Goal: Task Accomplishment & Management: Manage account settings

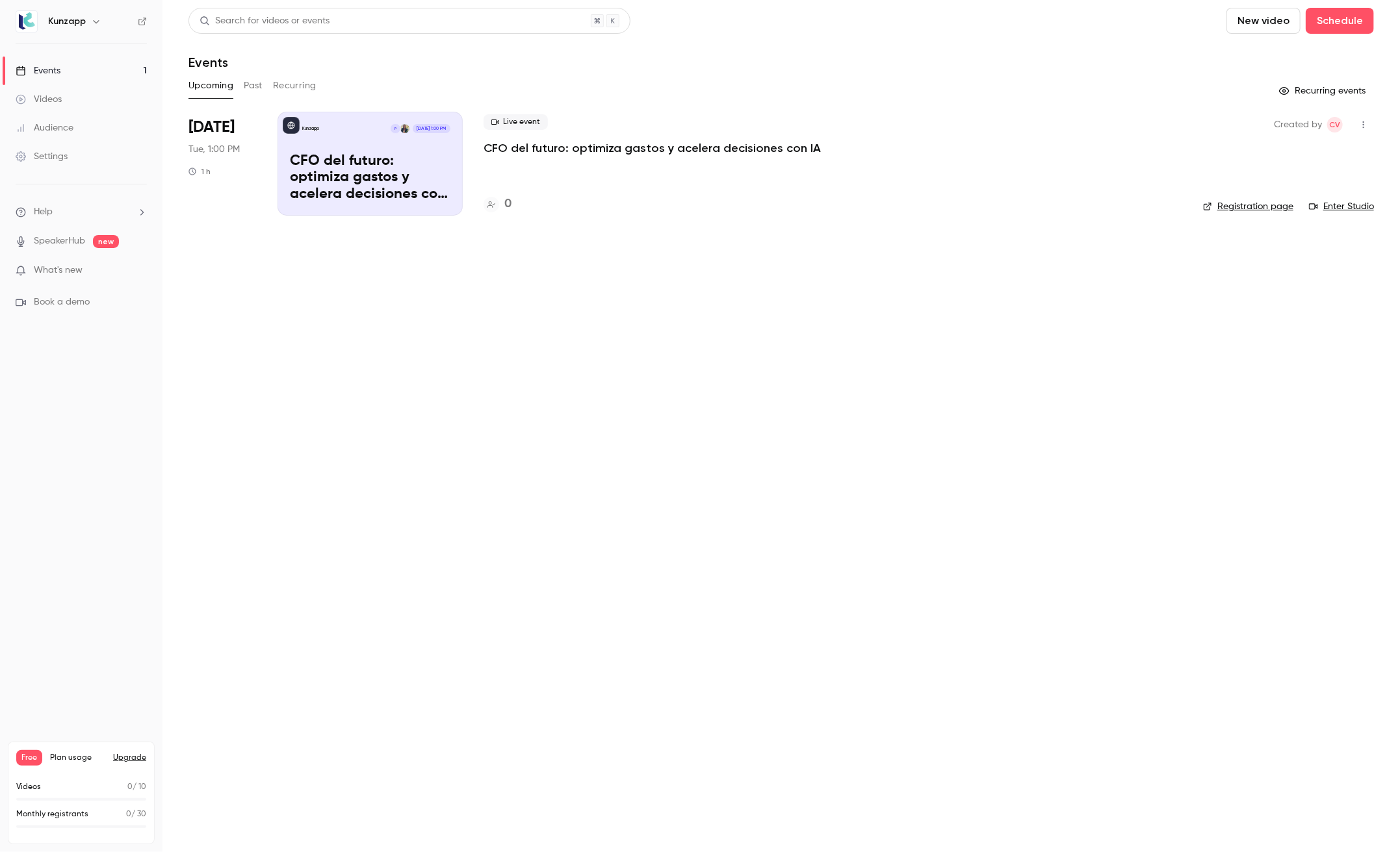
click at [54, 161] on div "Settings" at bounding box center [41, 156] width 52 height 13
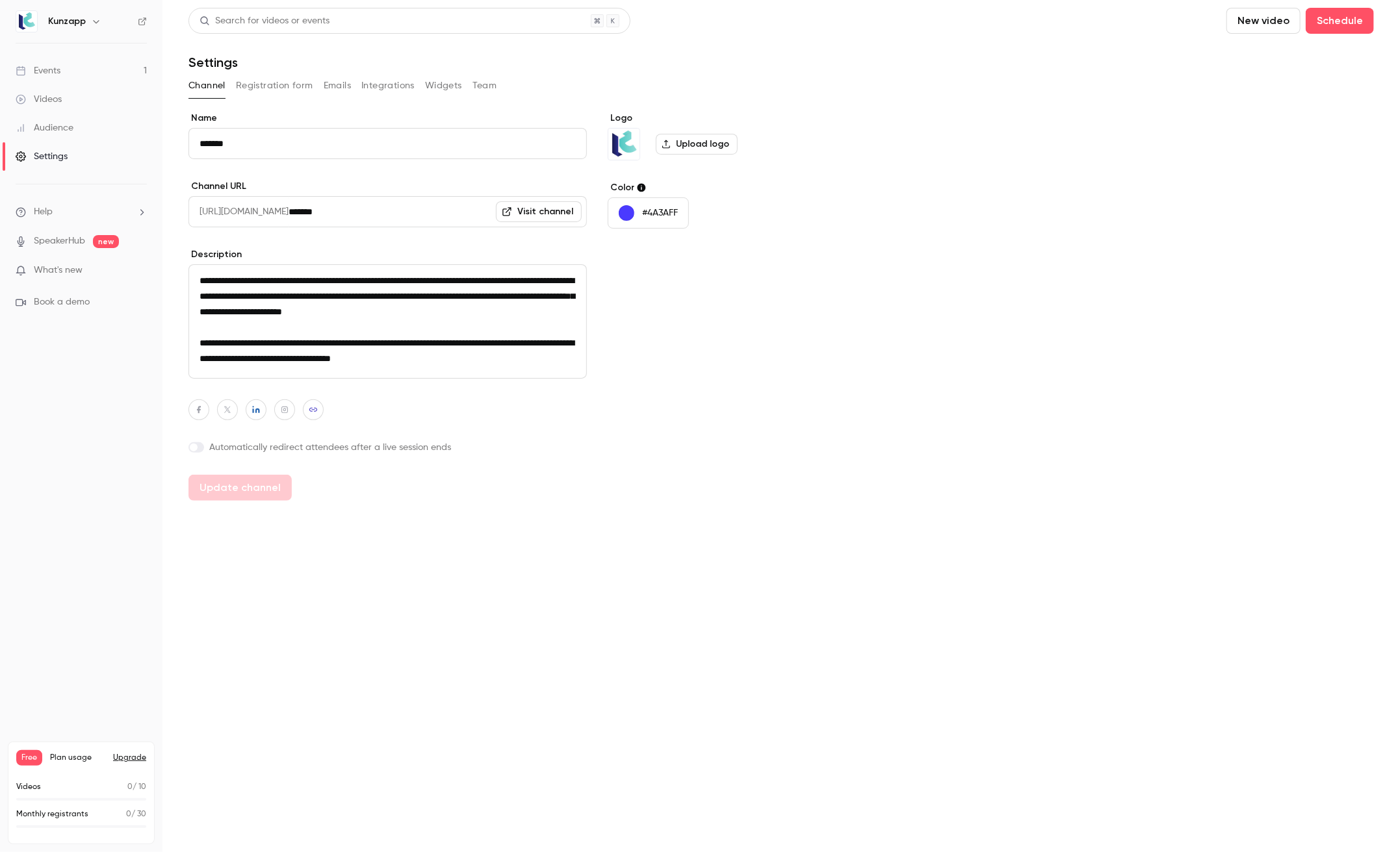
click at [59, 135] on link "Audience" at bounding box center [81, 128] width 162 height 29
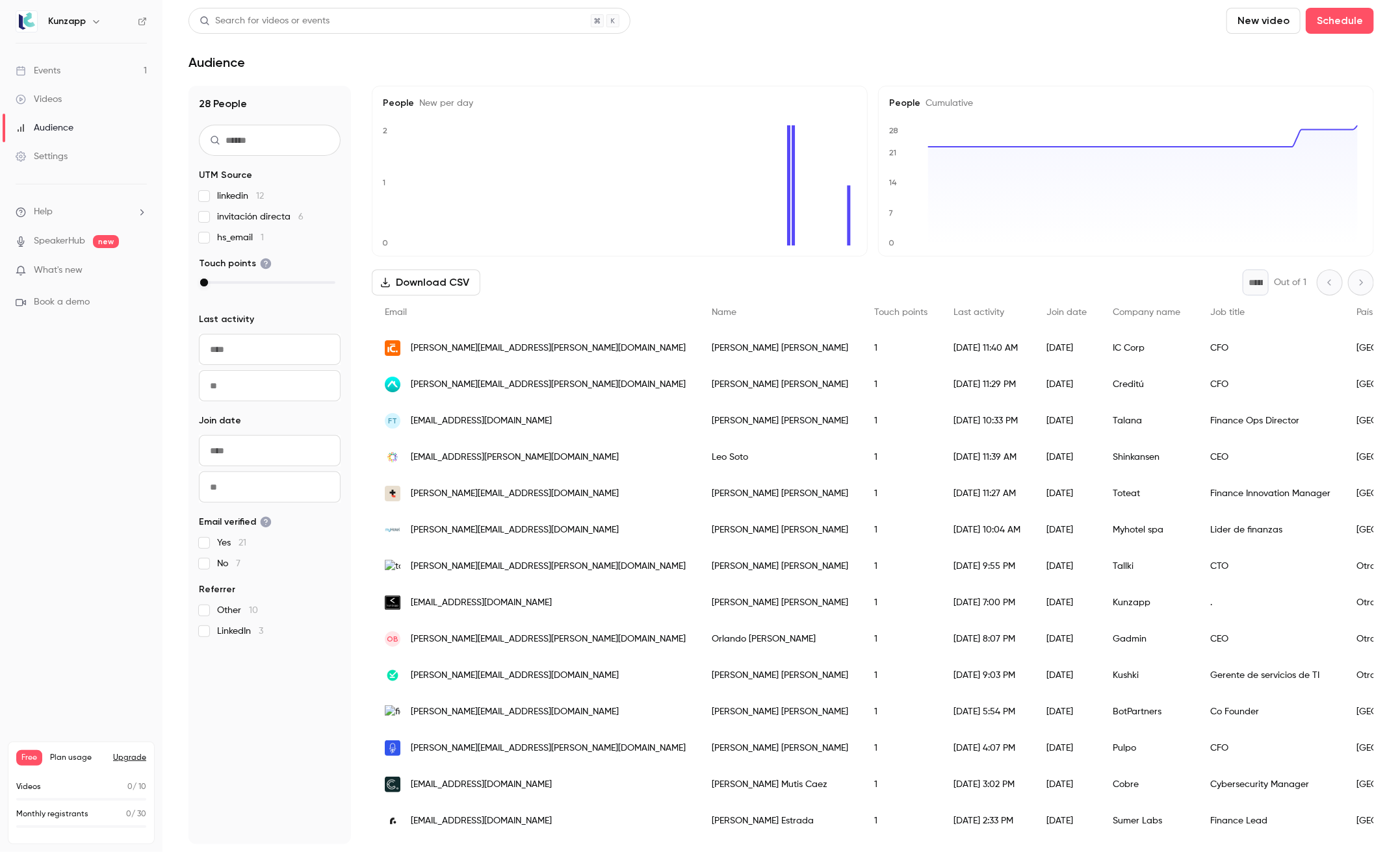
click at [65, 70] on link "Events 1" at bounding box center [81, 71] width 162 height 29
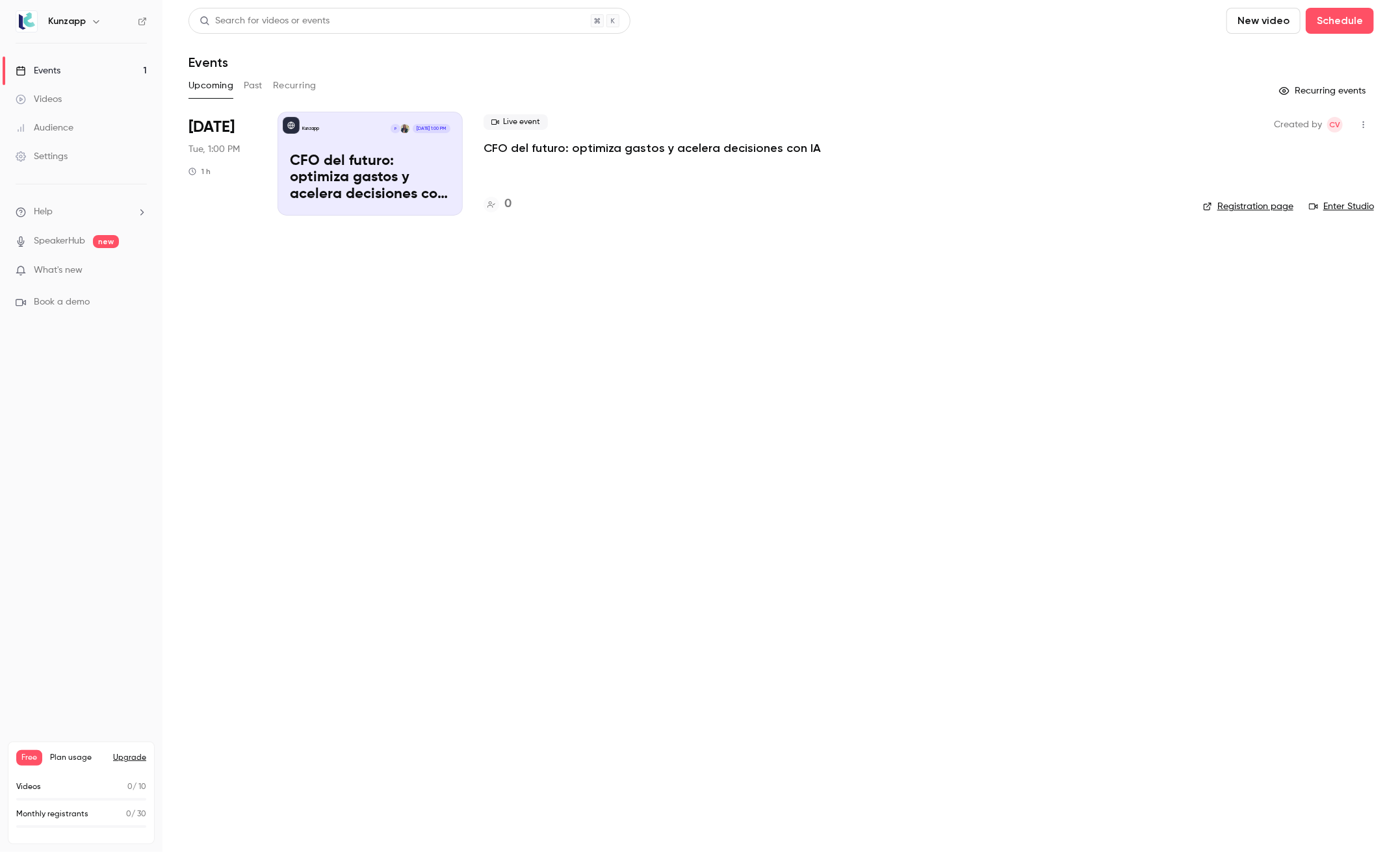
click at [332, 181] on p "CFO del futuro: optimiza gastos y acelera decisiones con IA" at bounding box center [369, 178] width 160 height 50
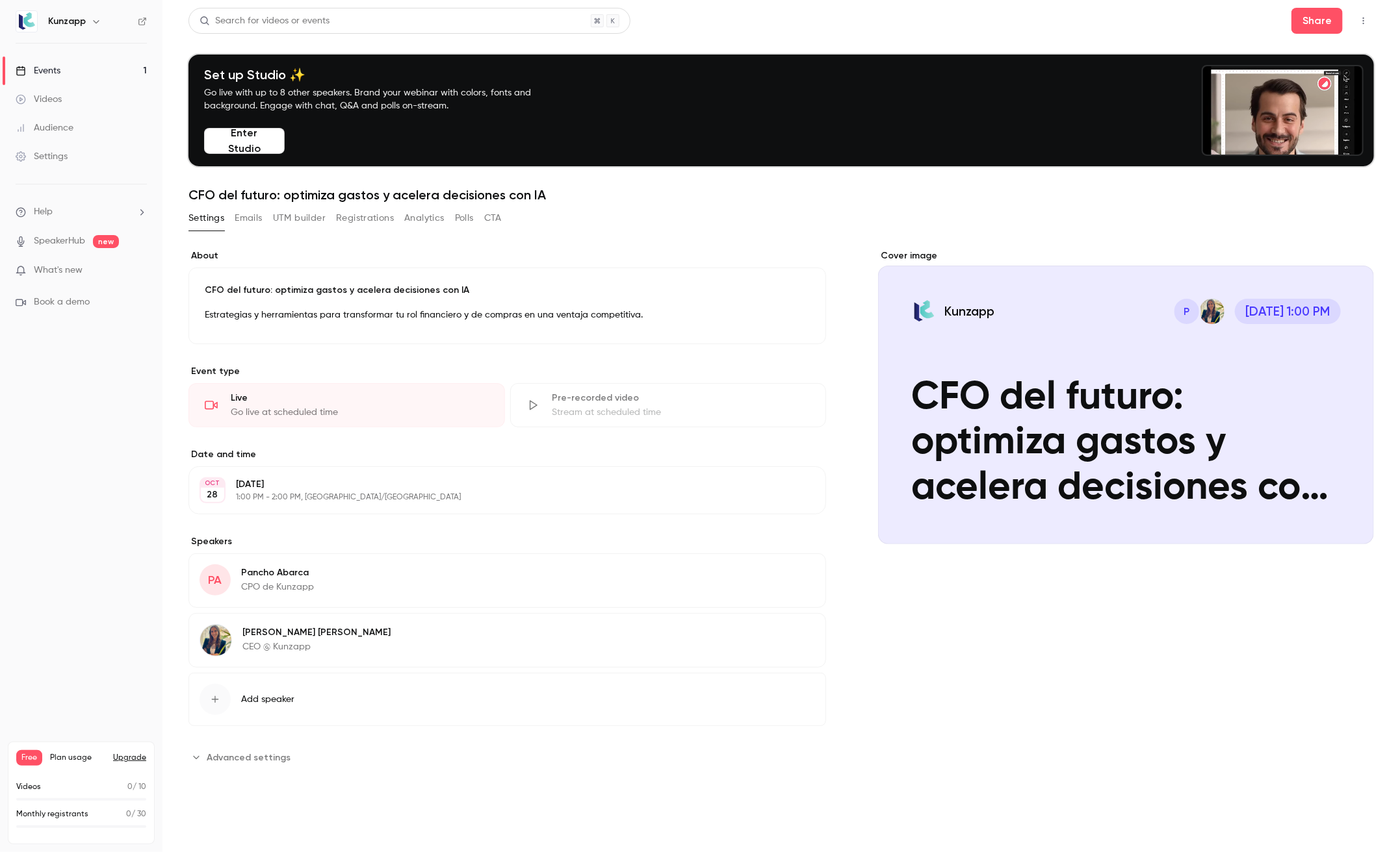
click at [841, 278] on div "**********" at bounding box center [781, 508] width 1185 height 518
click at [54, 158] on div "Settings" at bounding box center [41, 156] width 52 height 13
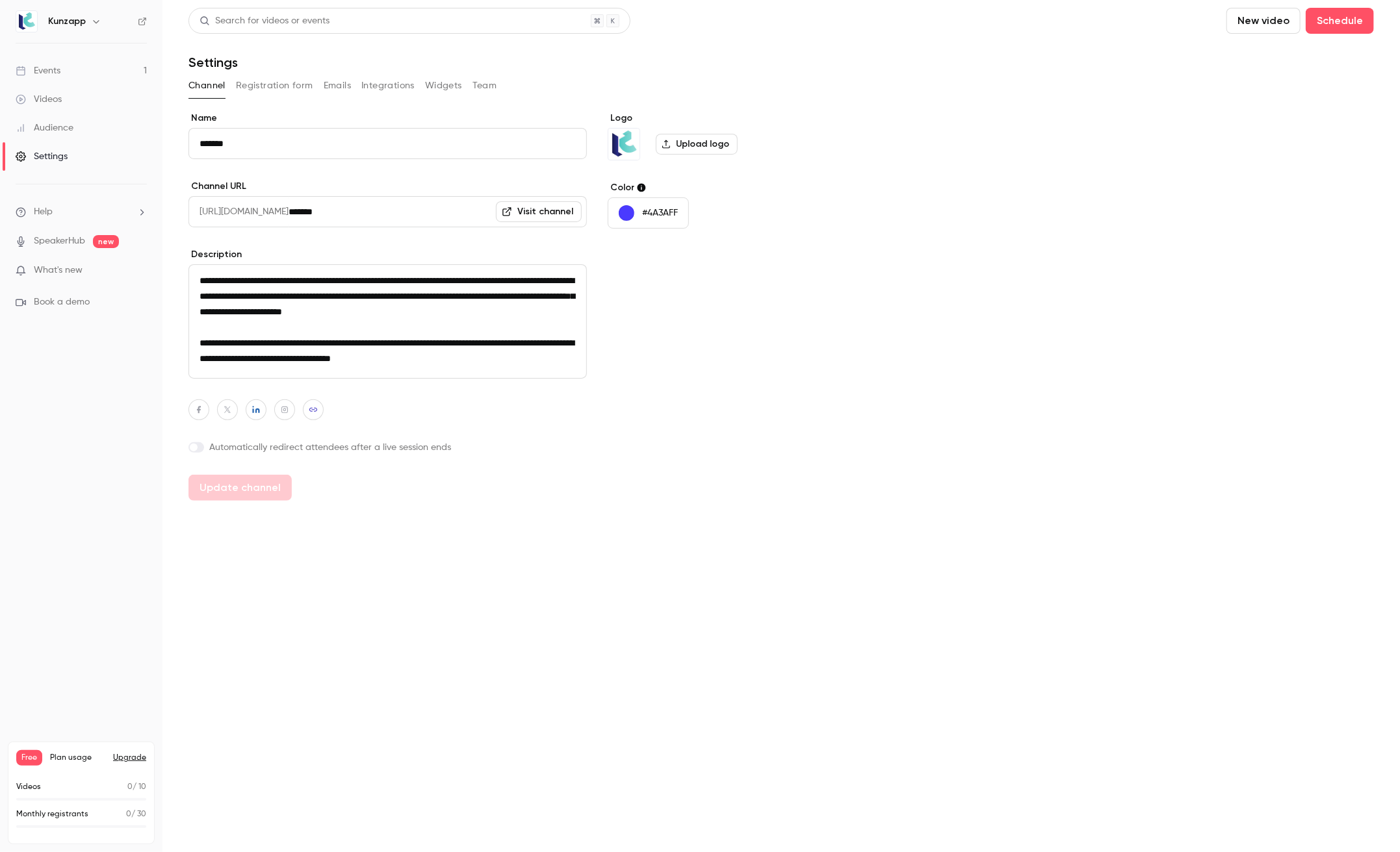
click at [398, 87] on button "Integrations" at bounding box center [388, 86] width 53 height 20
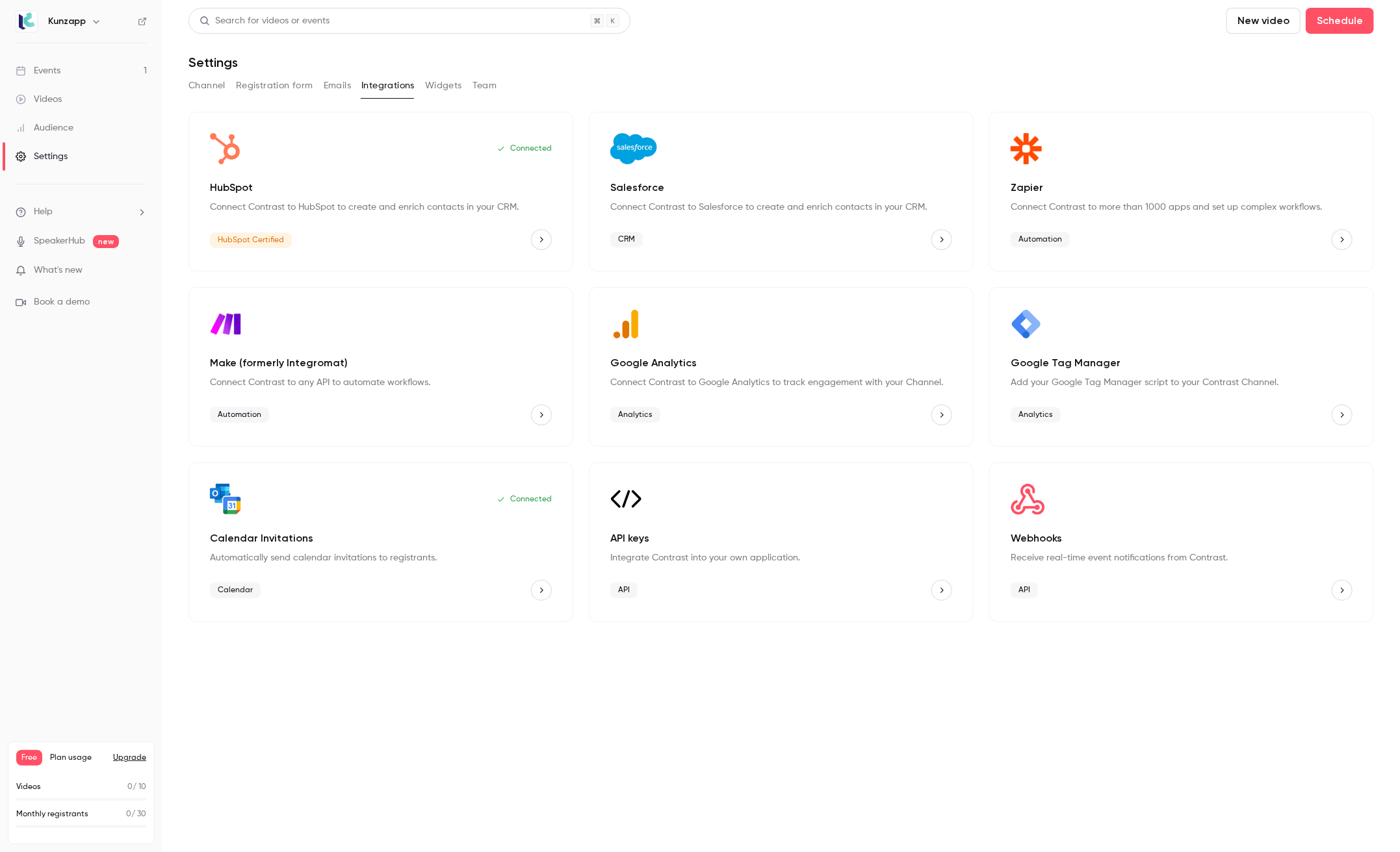
click at [423, 92] on div "Channel Registration form Emails Integrations Widgets Team" at bounding box center [781, 86] width 1185 height 20
click at [447, 88] on button "Widgets" at bounding box center [444, 86] width 37 height 20
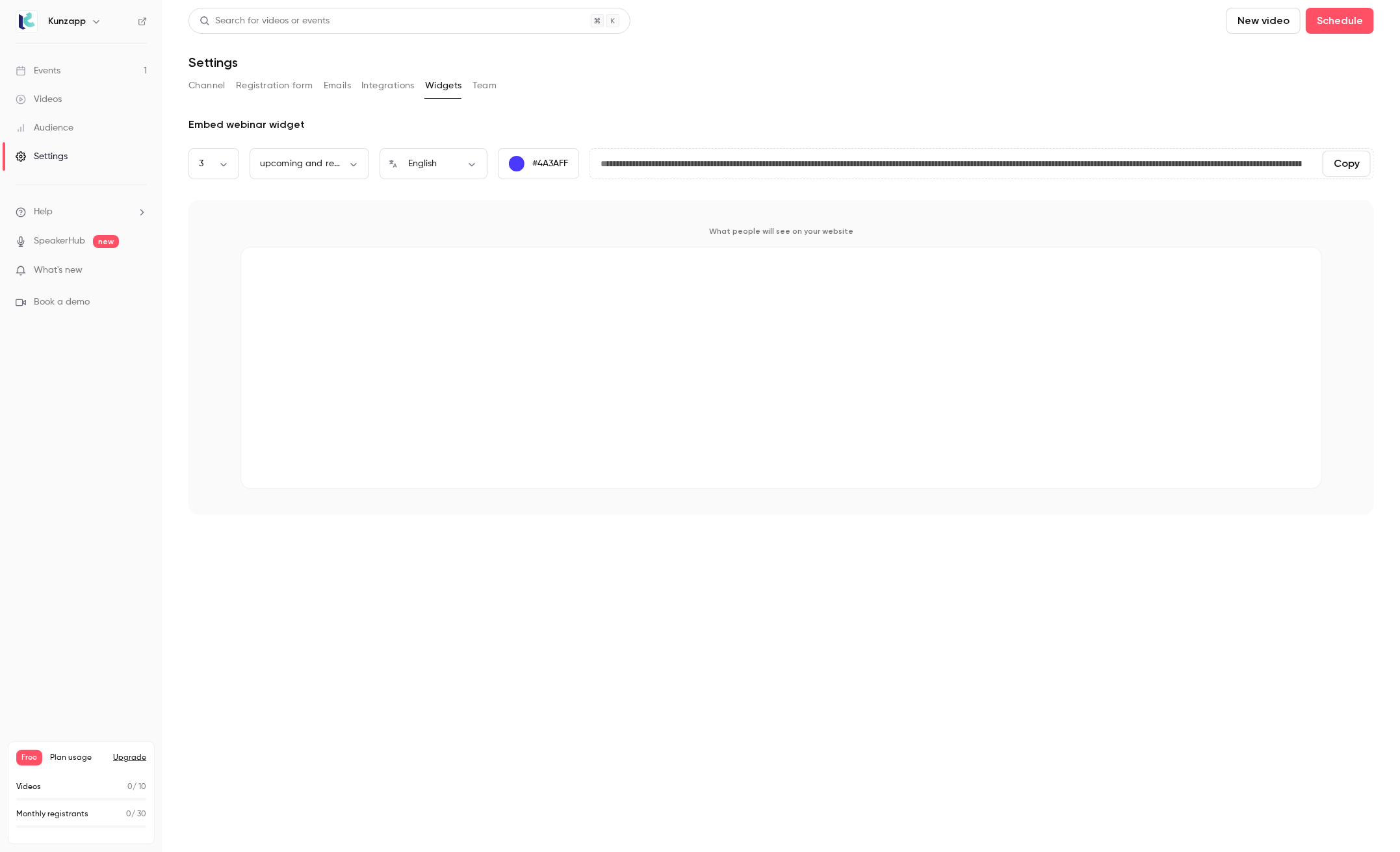
click at [486, 88] on button "Team" at bounding box center [484, 86] width 25 height 20
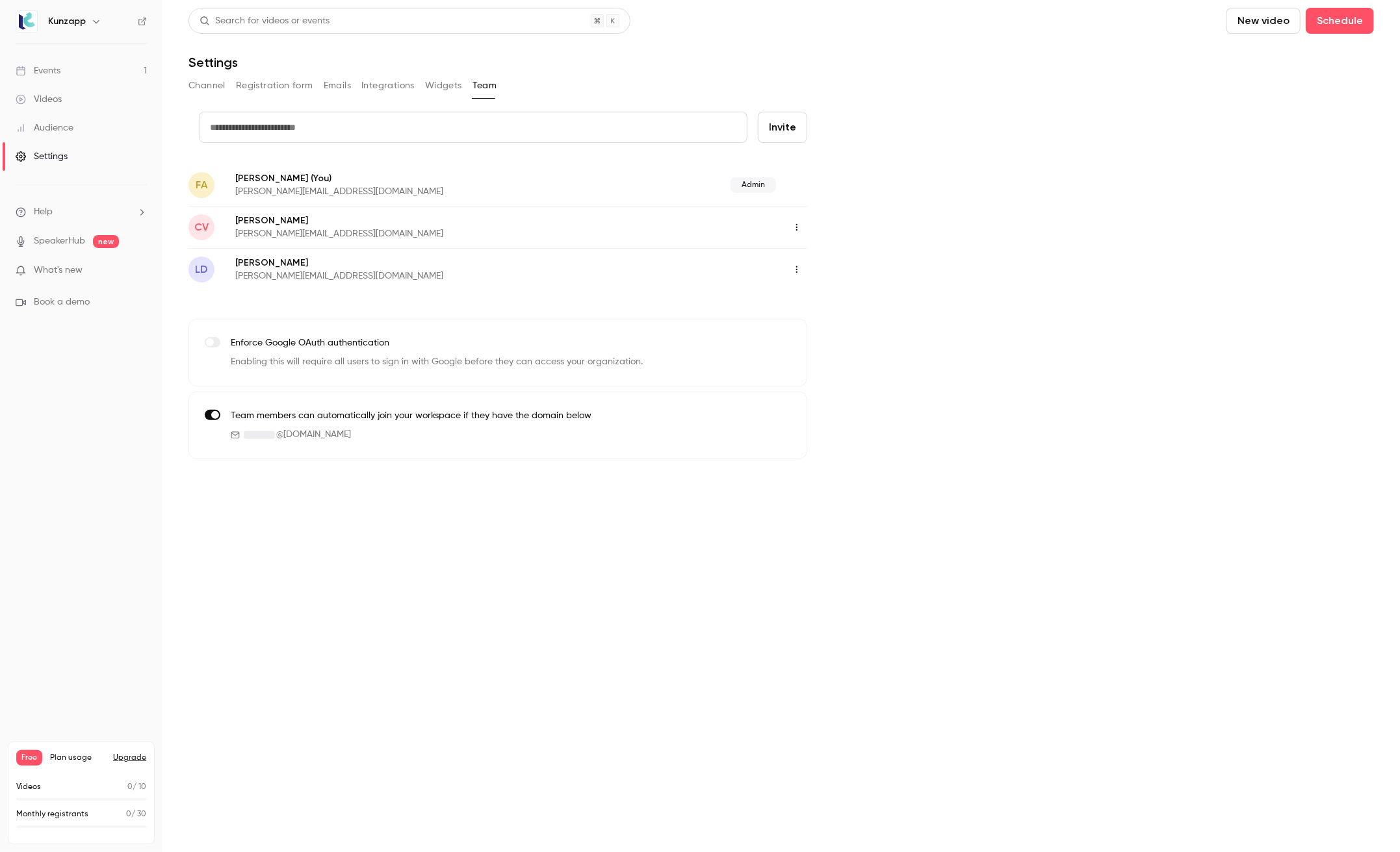
click at [381, 77] on button "Integrations" at bounding box center [388, 86] width 53 height 20
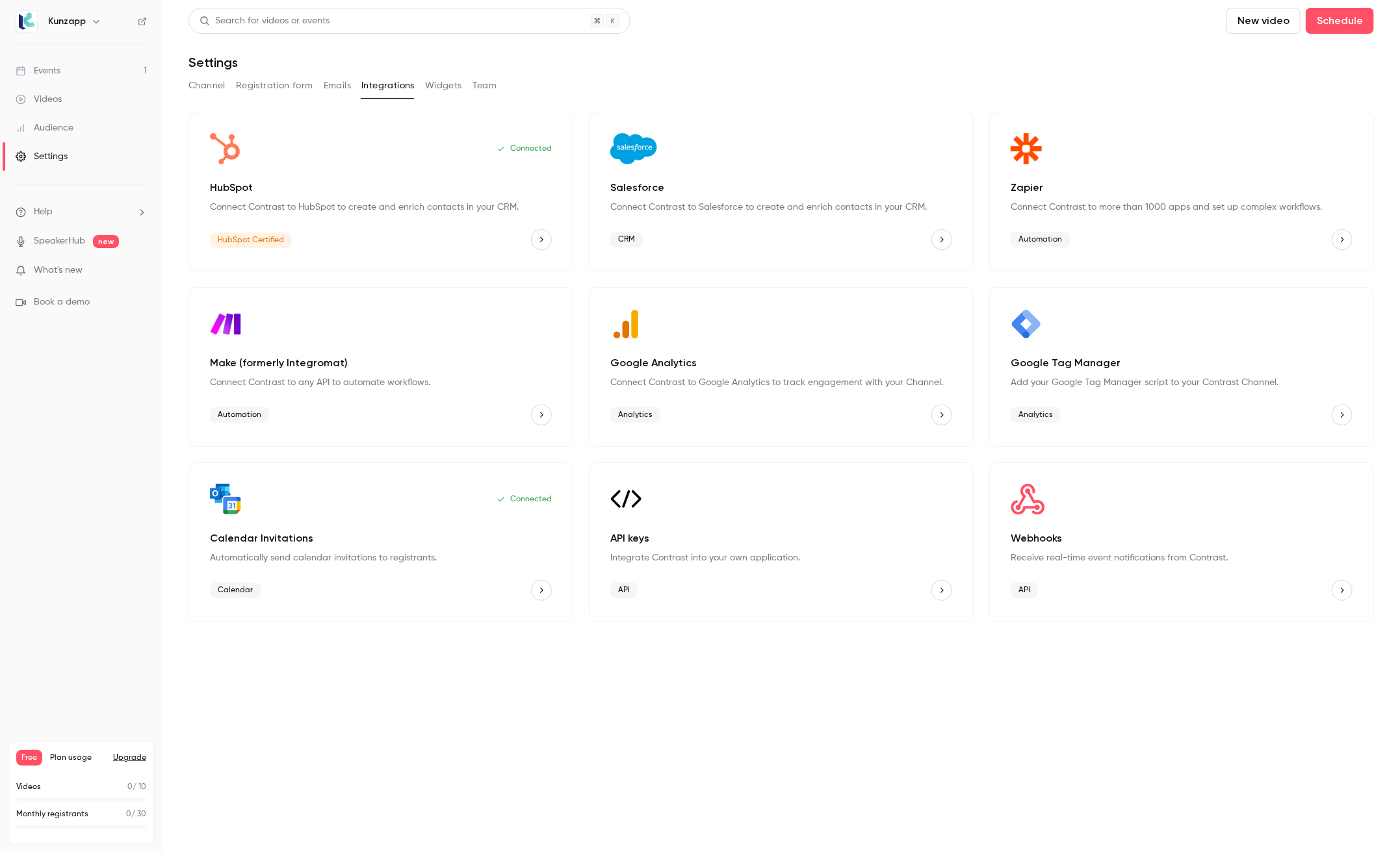
click at [343, 86] on button "Emails" at bounding box center [337, 86] width 27 height 20
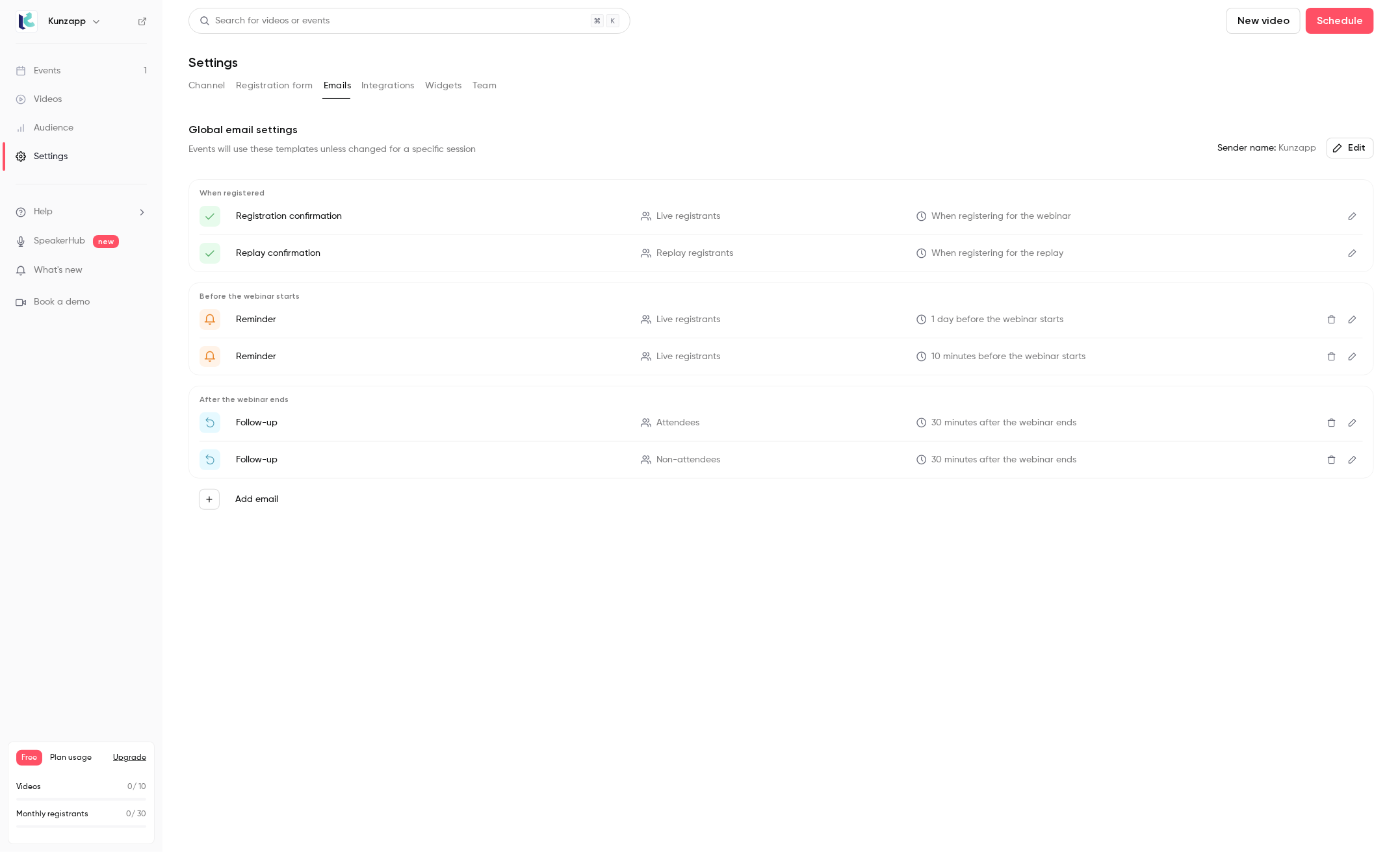
click at [274, 92] on button "Registration form" at bounding box center [274, 86] width 77 height 20
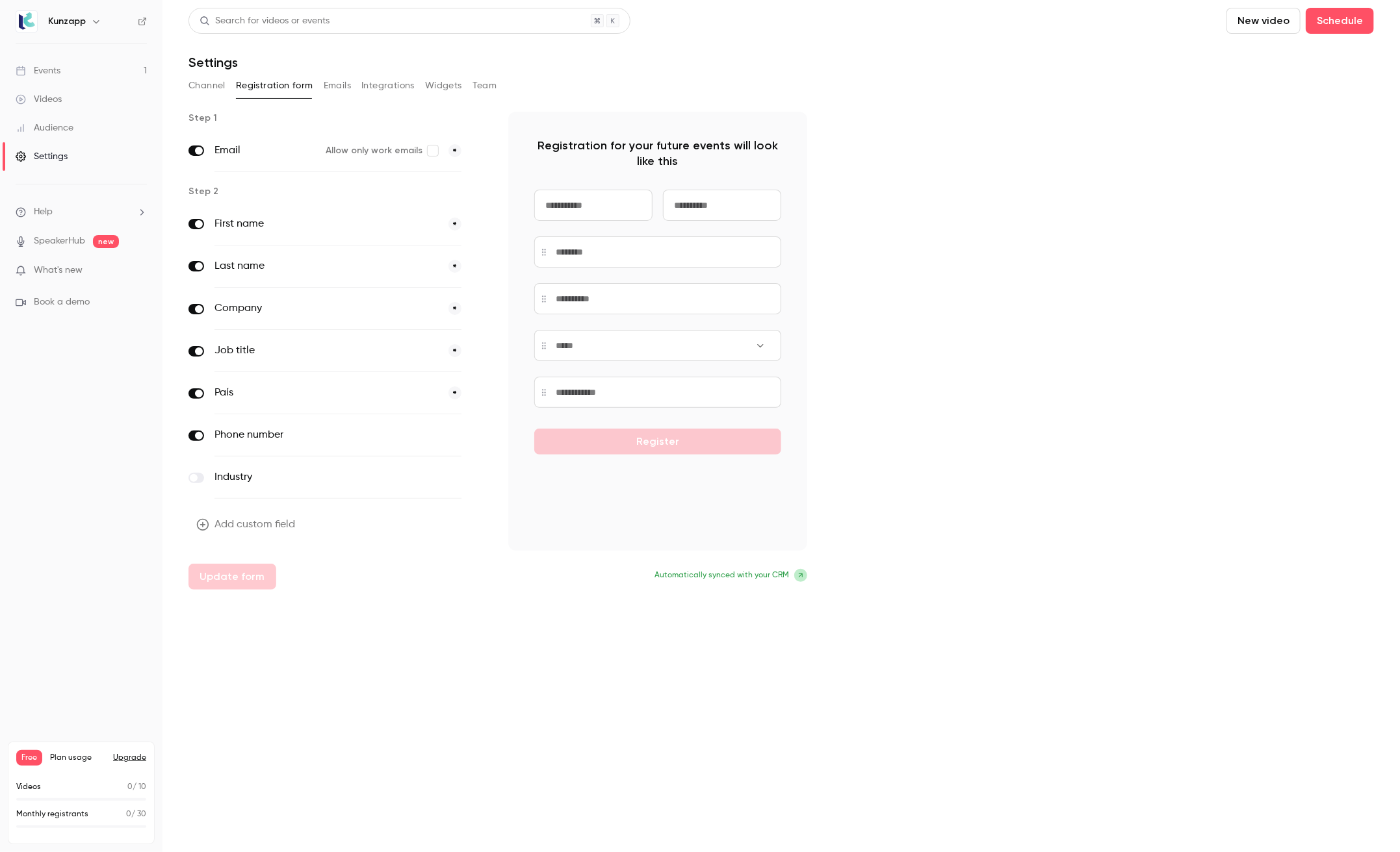
click at [979, 579] on div "Step 1 Email Allow only work emails * Step 2 First name * Last name * Company *…" at bounding box center [781, 350] width 1185 height 478
click at [747, 84] on div "Channel Registration form Emails Integrations Widgets Team" at bounding box center [781, 86] width 1185 height 20
